Goal: Find specific page/section: Find specific page/section

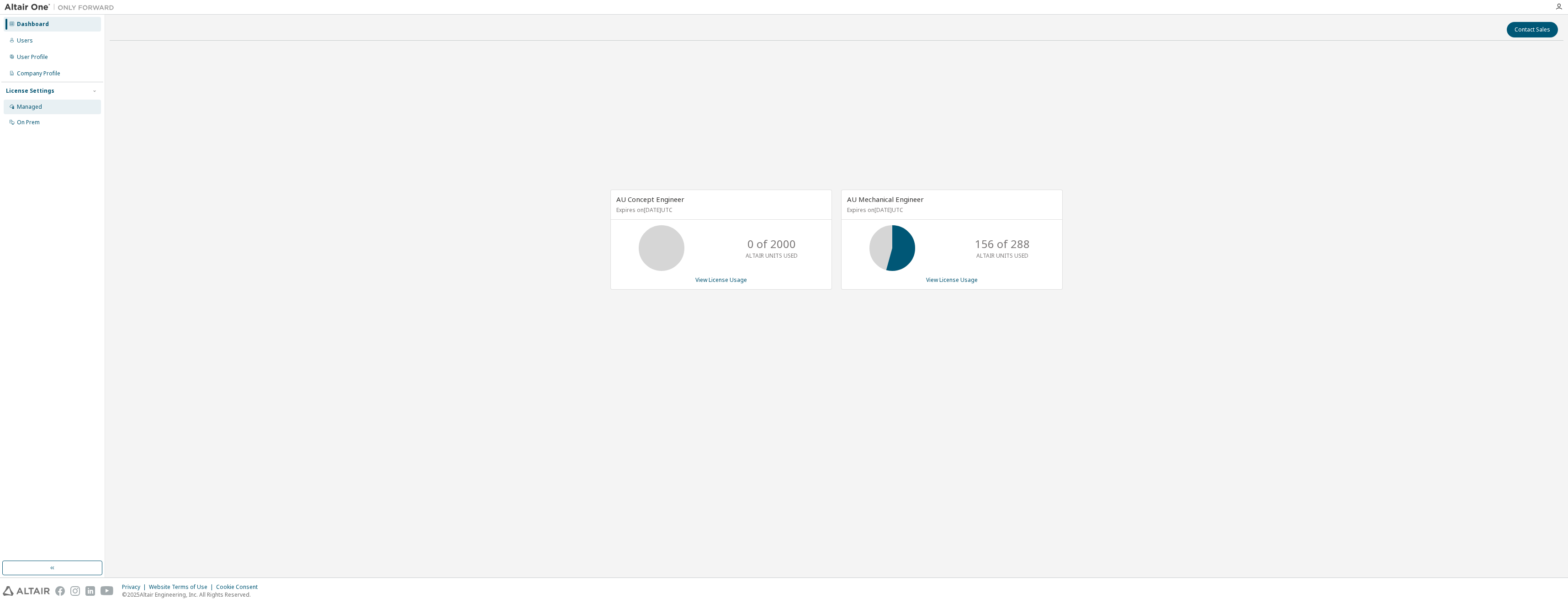
click at [21, 107] on div "Managed" at bounding box center [29, 107] width 25 height 7
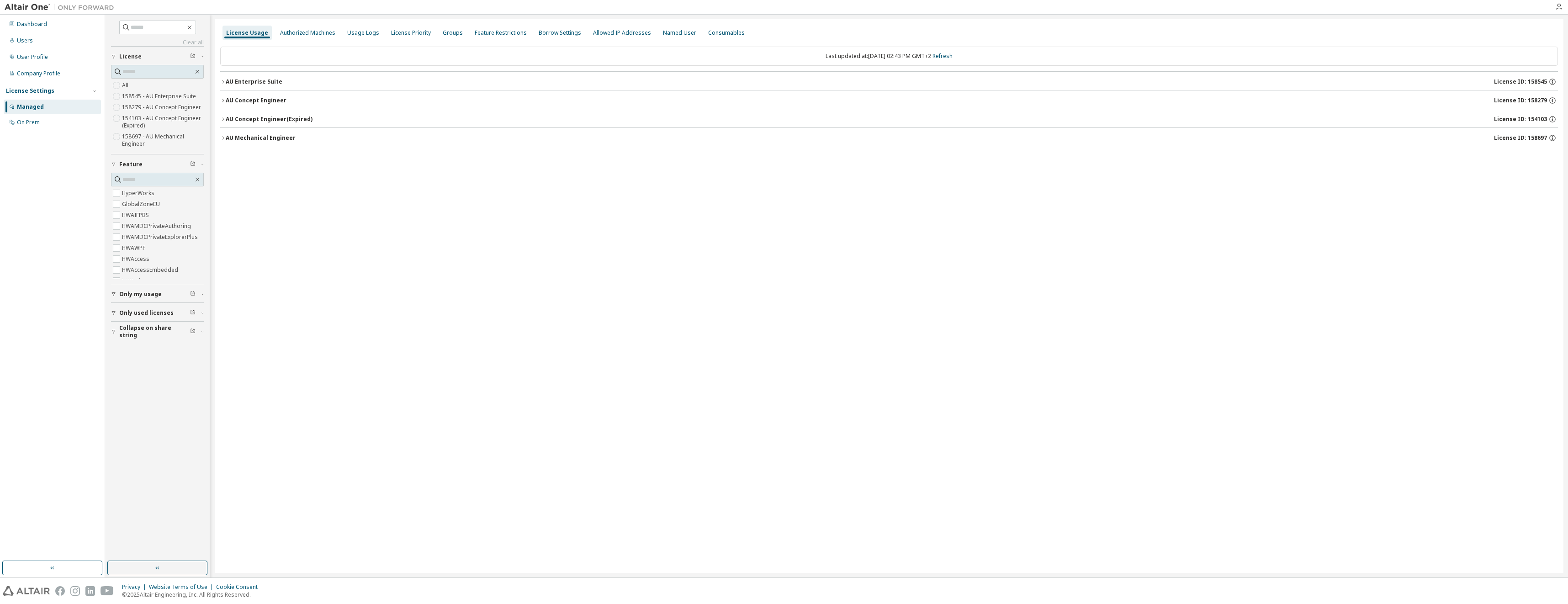
click at [272, 80] on div "AU Enterprise Suite" at bounding box center [254, 82] width 57 height 7
